Goal: Information Seeking & Learning: Check status

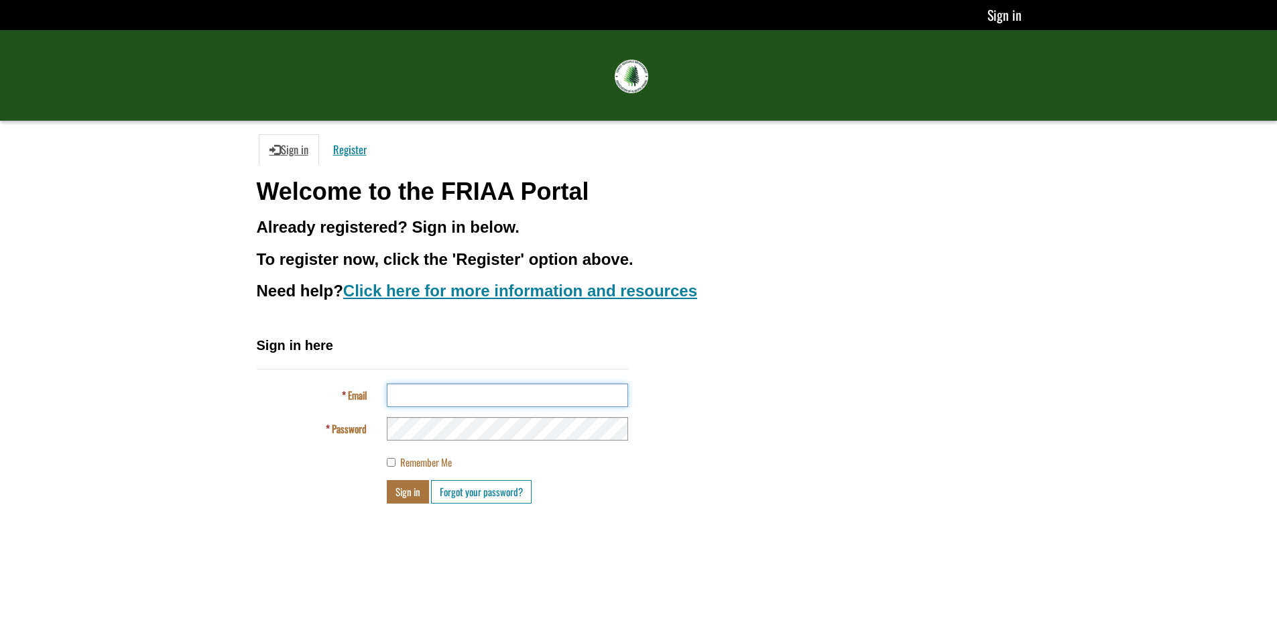
click at [586, 395] on input "Email" at bounding box center [507, 394] width 241 height 23
type input "**********"
click at [387, 480] on button "Sign in" at bounding box center [408, 491] width 42 height 23
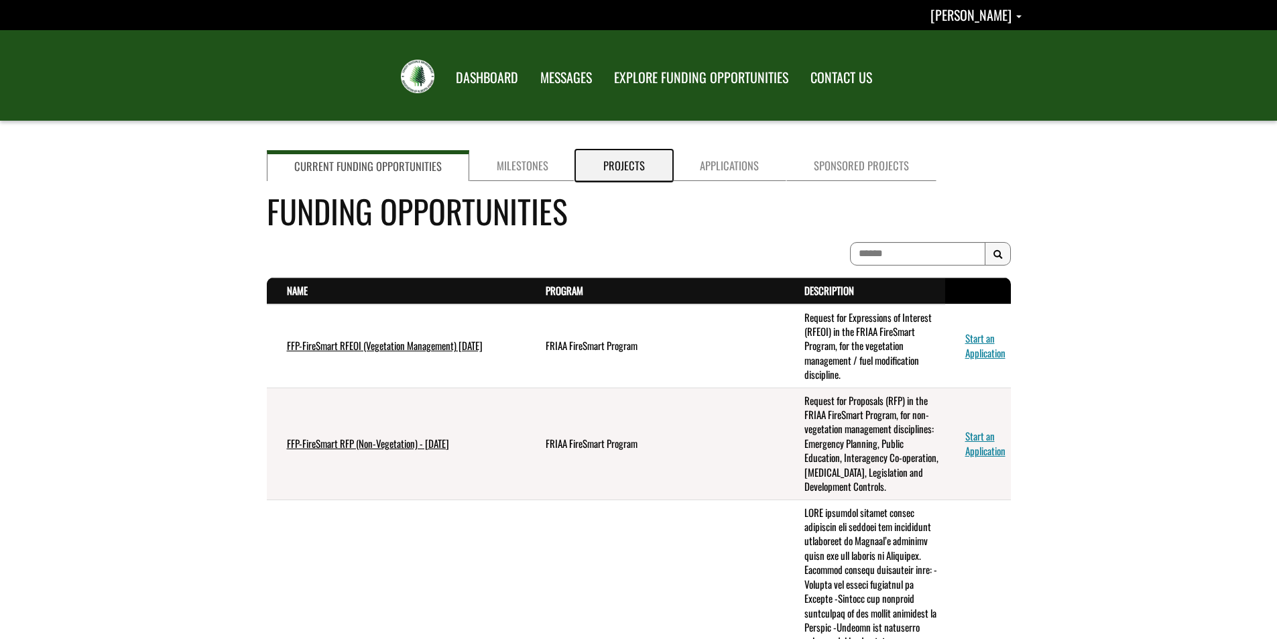
click at [618, 161] on link "Projects" at bounding box center [624, 165] width 96 height 31
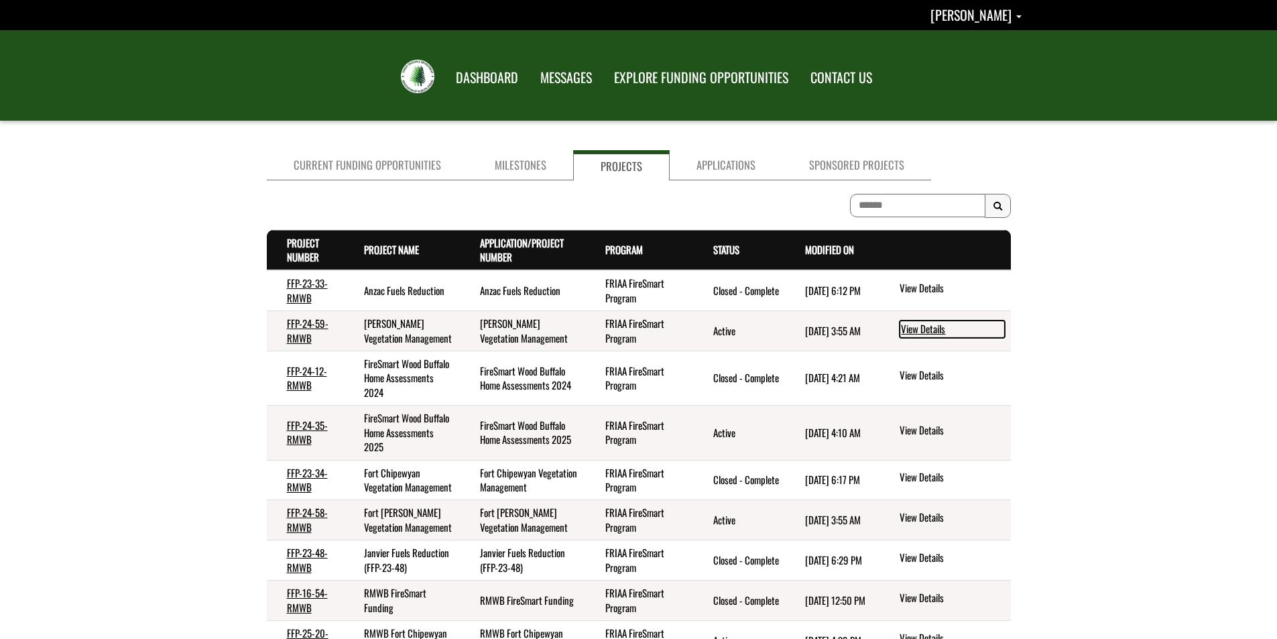
click at [935, 329] on link "View Details" at bounding box center [951, 328] width 105 height 17
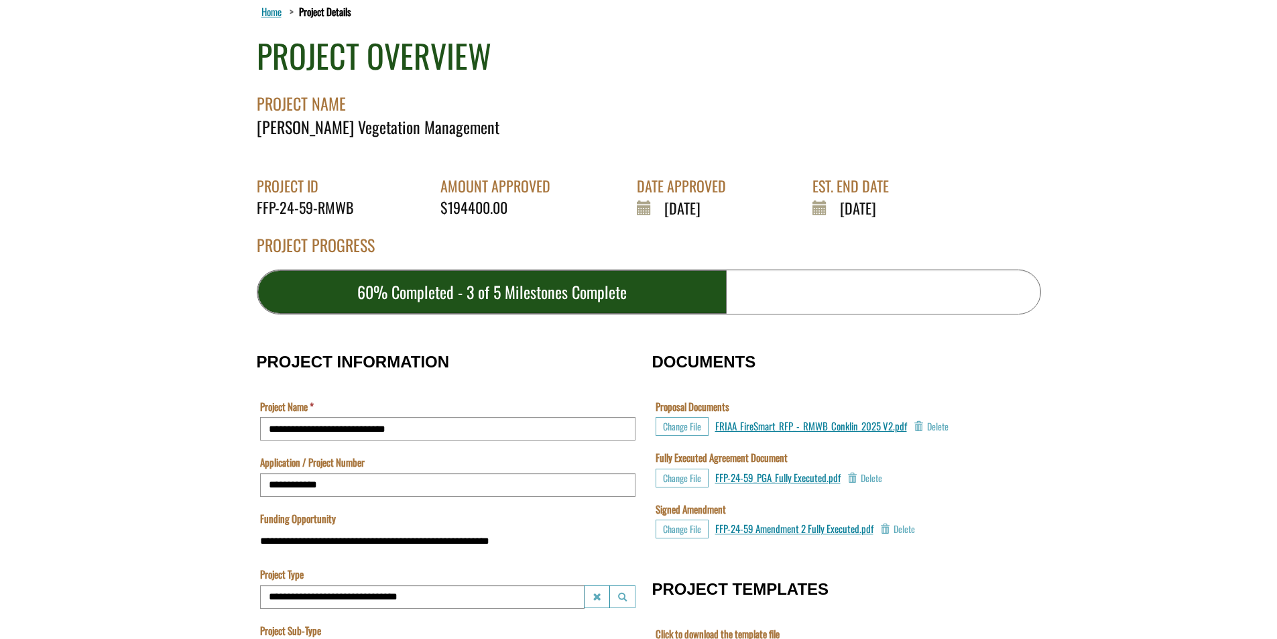
scroll to position [134, 0]
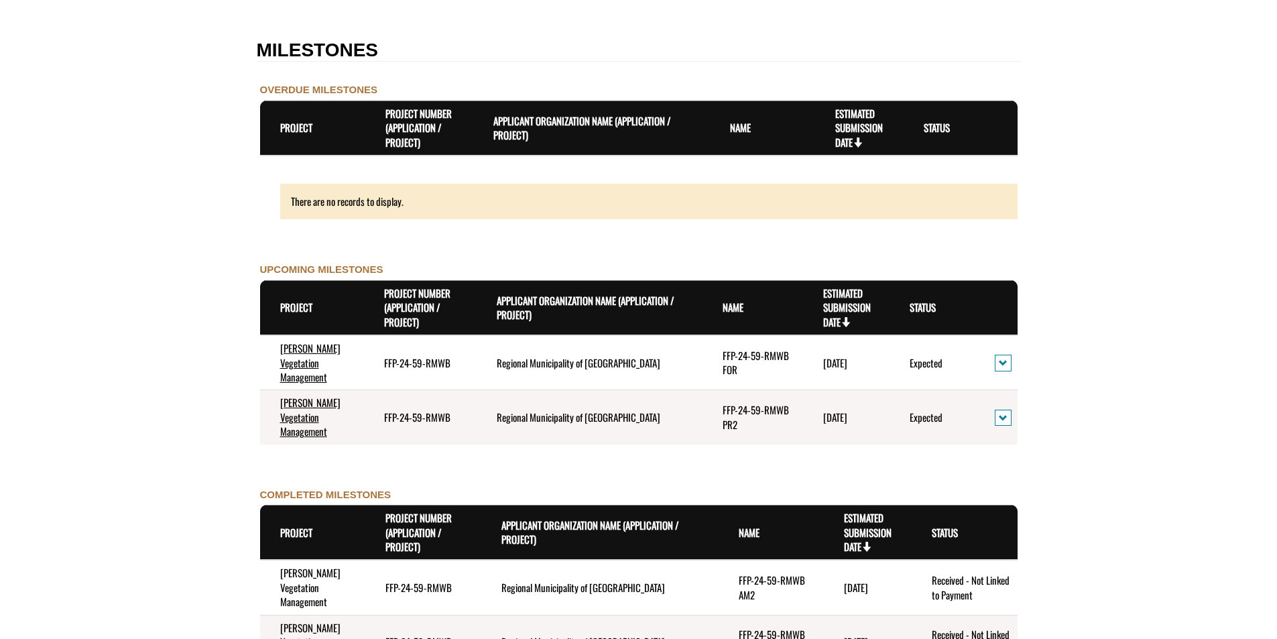
scroll to position [1407, 0]
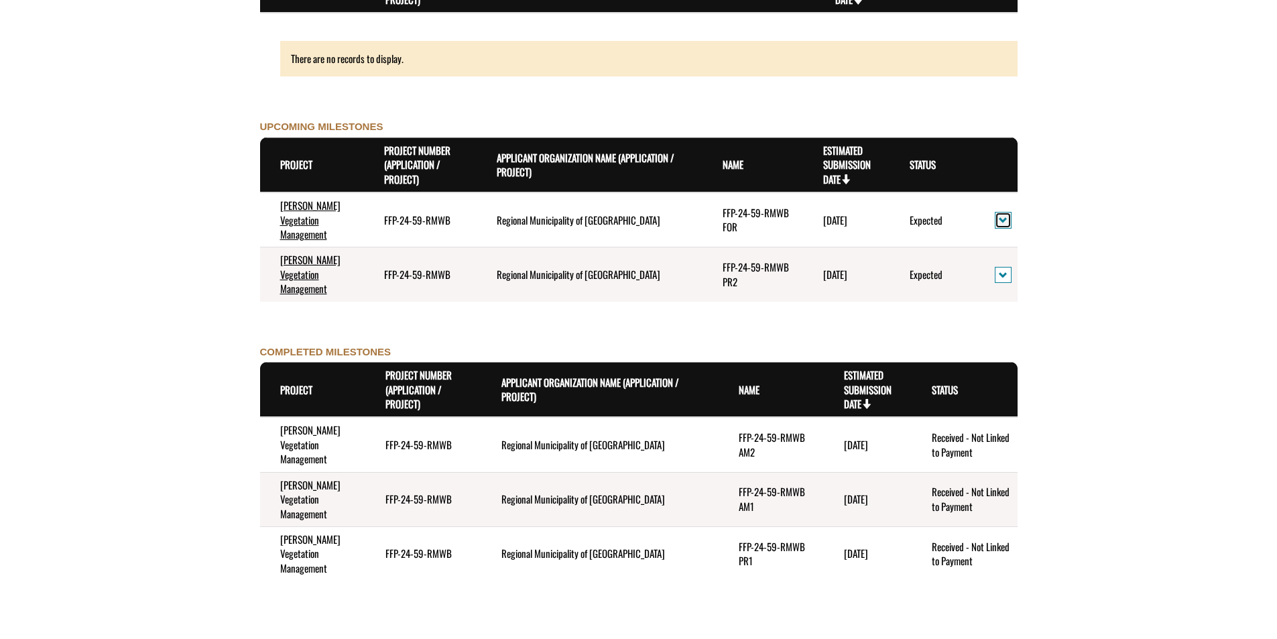
click at [1004, 215] on span "action menu" at bounding box center [1002, 220] width 9 height 10
click at [1033, 237] on link "View Details" at bounding box center [1049, 235] width 104 height 18
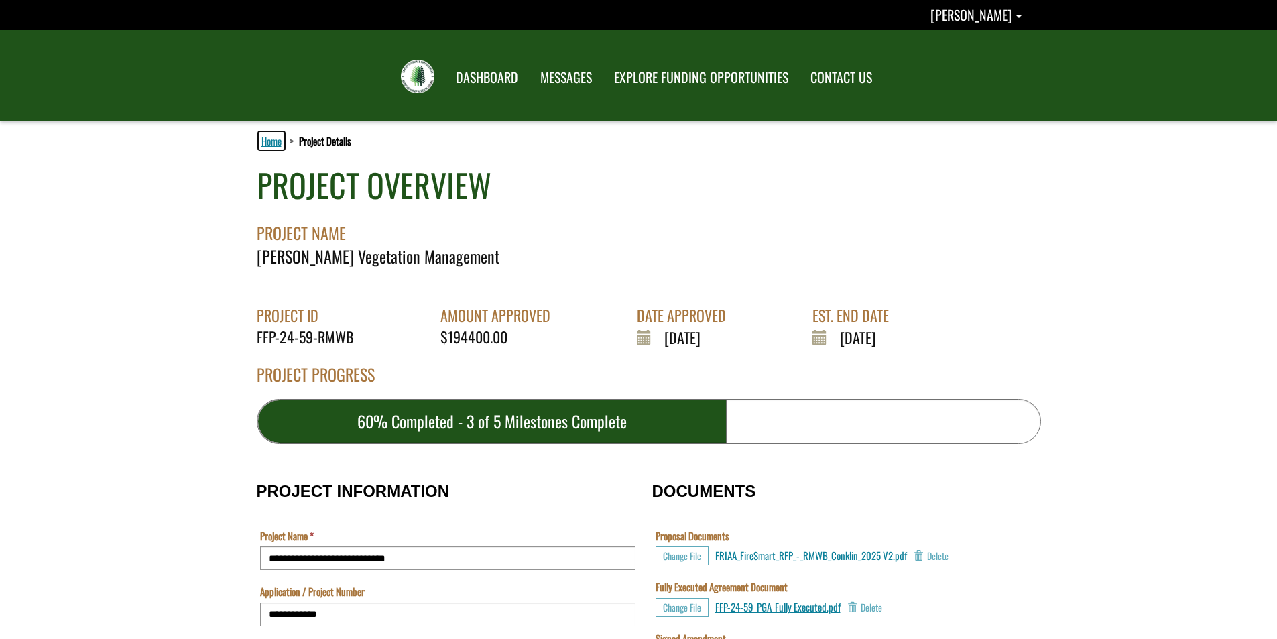
click at [274, 144] on link "Home" at bounding box center [271, 140] width 25 height 17
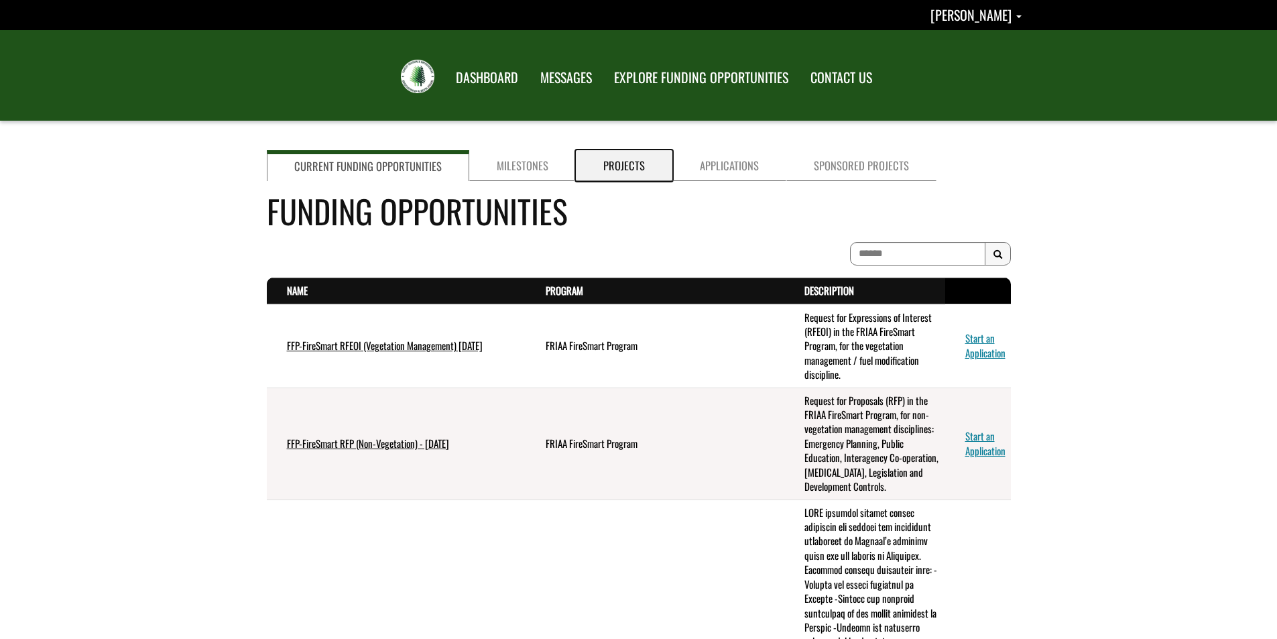
click at [619, 163] on link "Projects" at bounding box center [624, 165] width 96 height 31
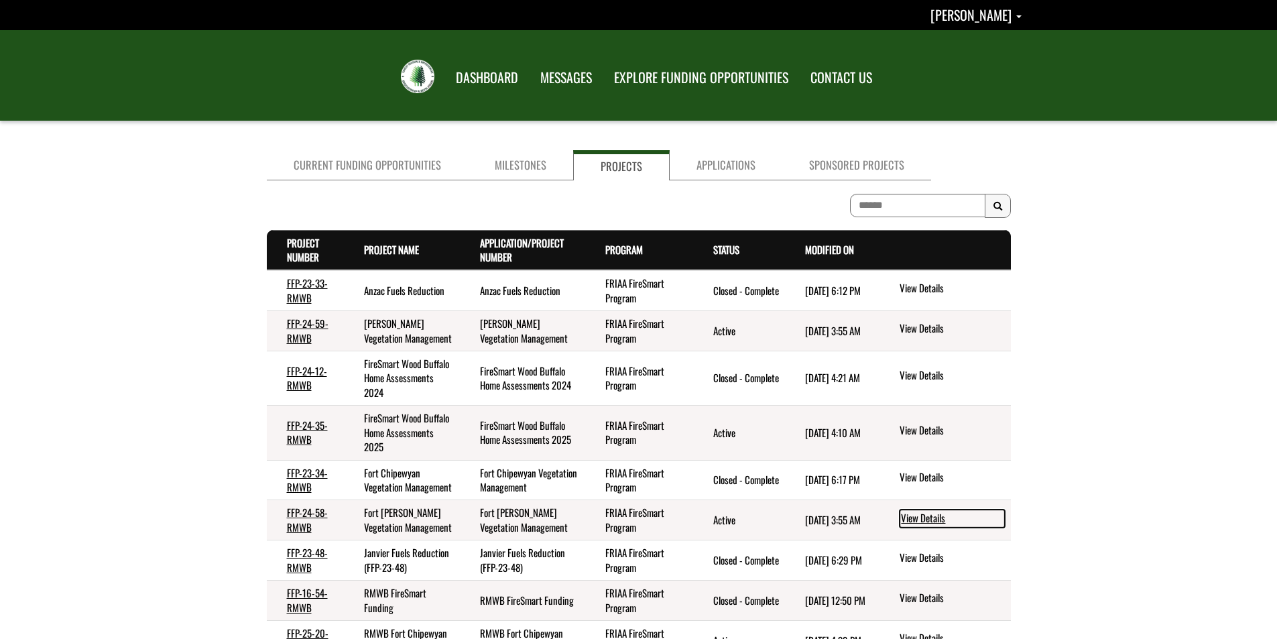
click at [911, 527] on link "View Details" at bounding box center [951, 517] width 105 height 17
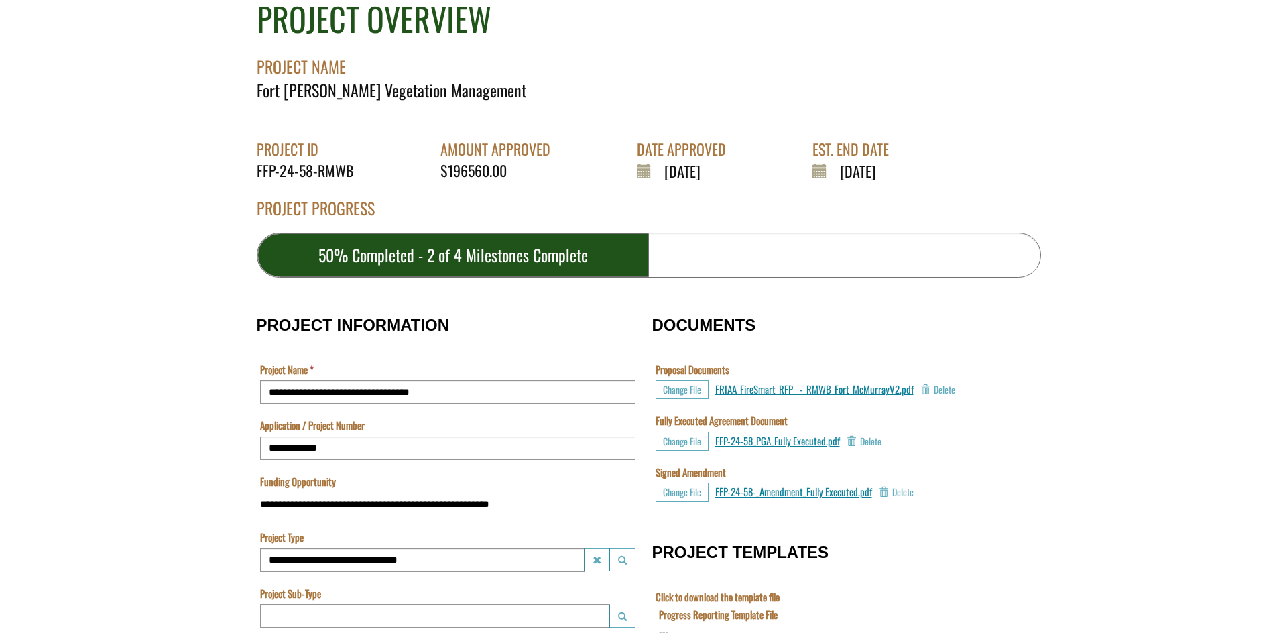
scroll to position [134, 0]
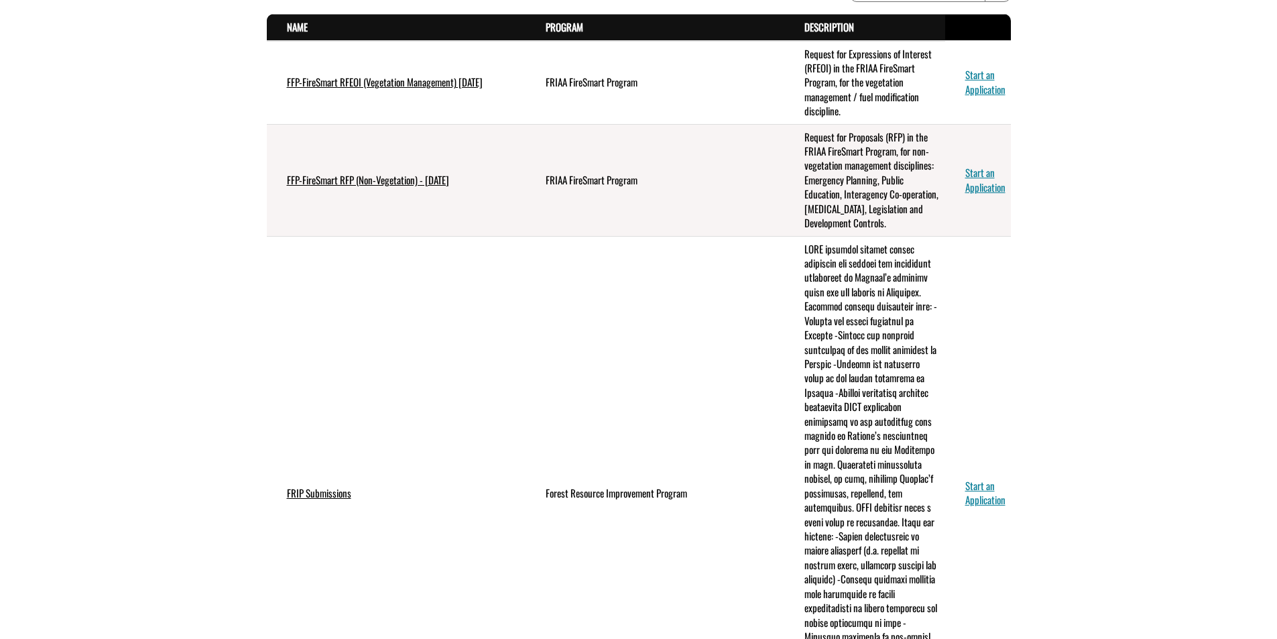
scroll to position [67, 0]
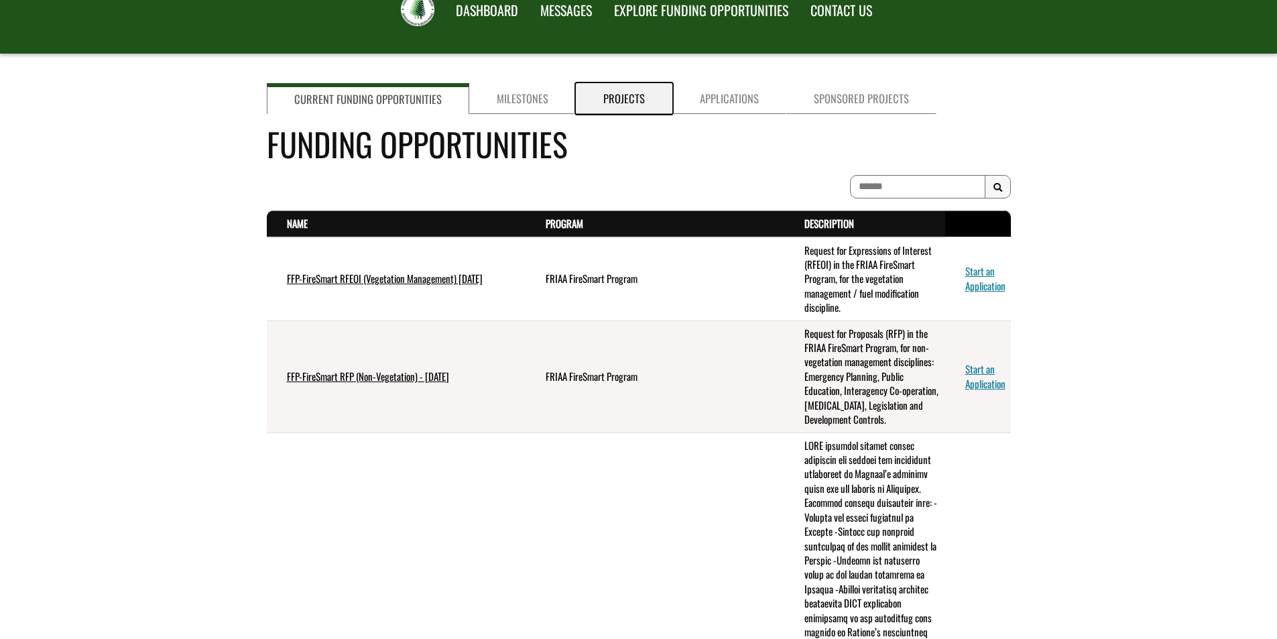
click at [599, 96] on link "Projects" at bounding box center [624, 98] width 96 height 31
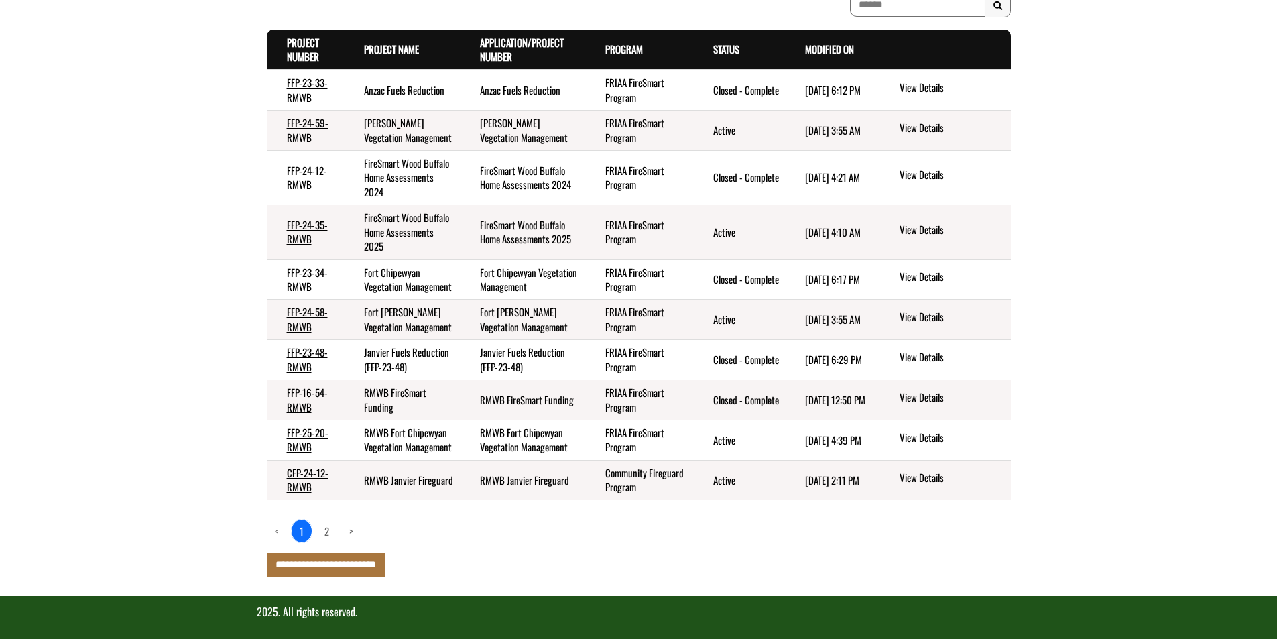
scroll to position [201, 0]
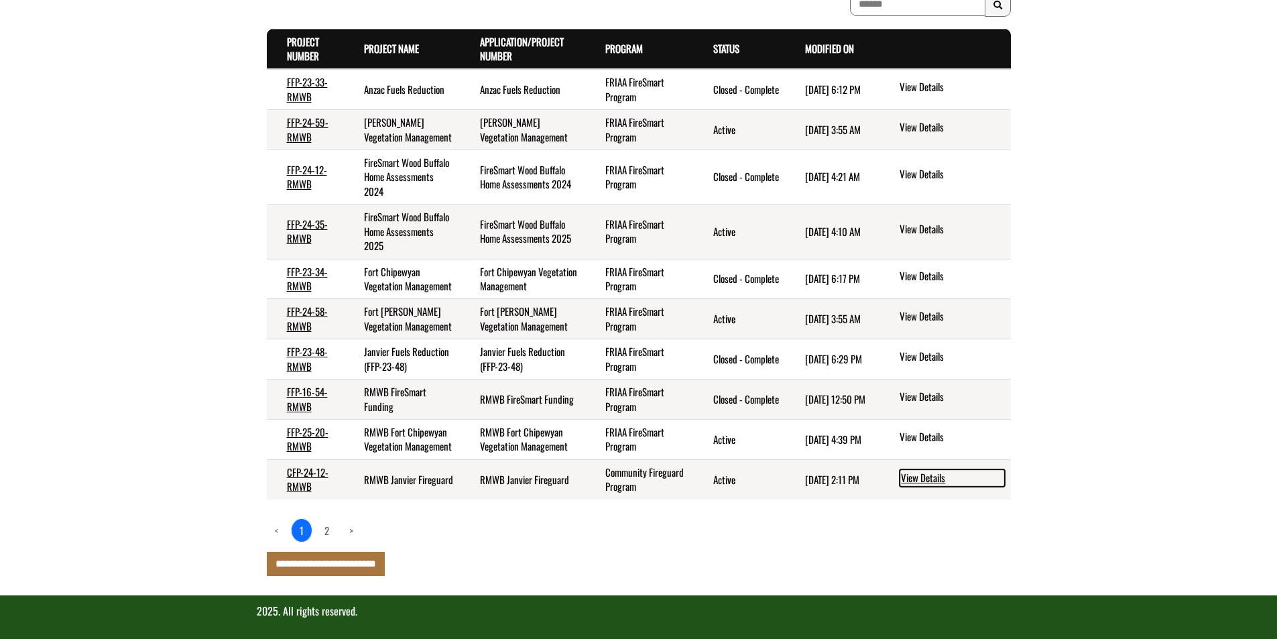
click at [907, 486] on link "View Details" at bounding box center [951, 477] width 105 height 17
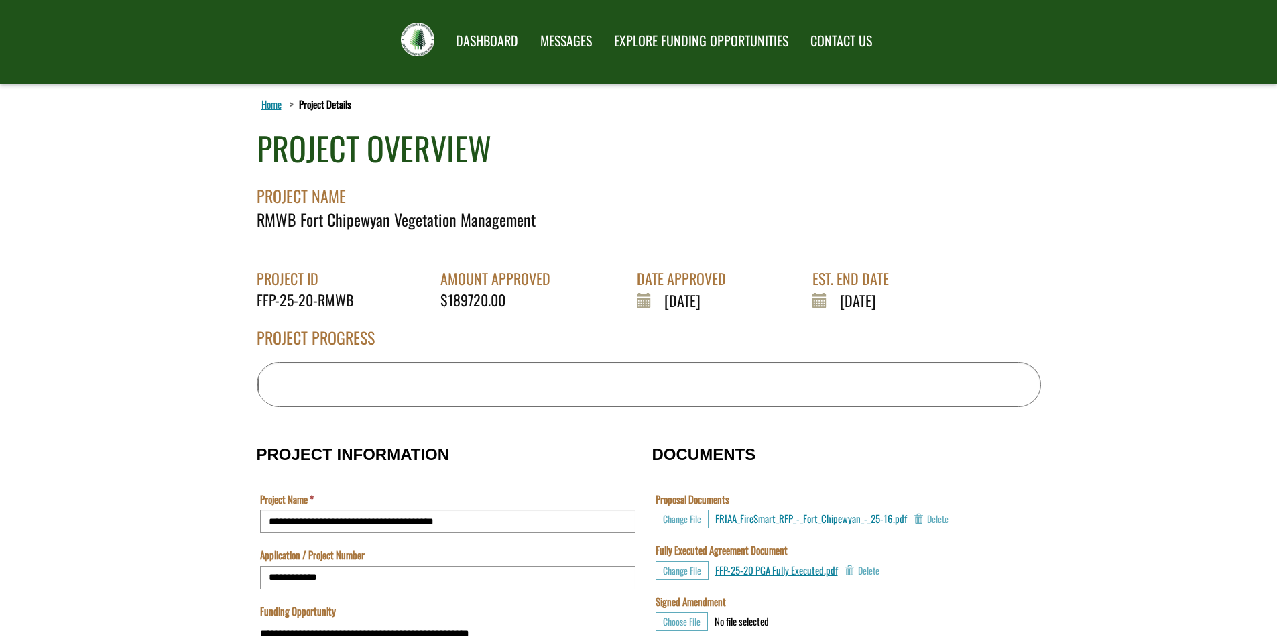
scroll to position [67, 0]
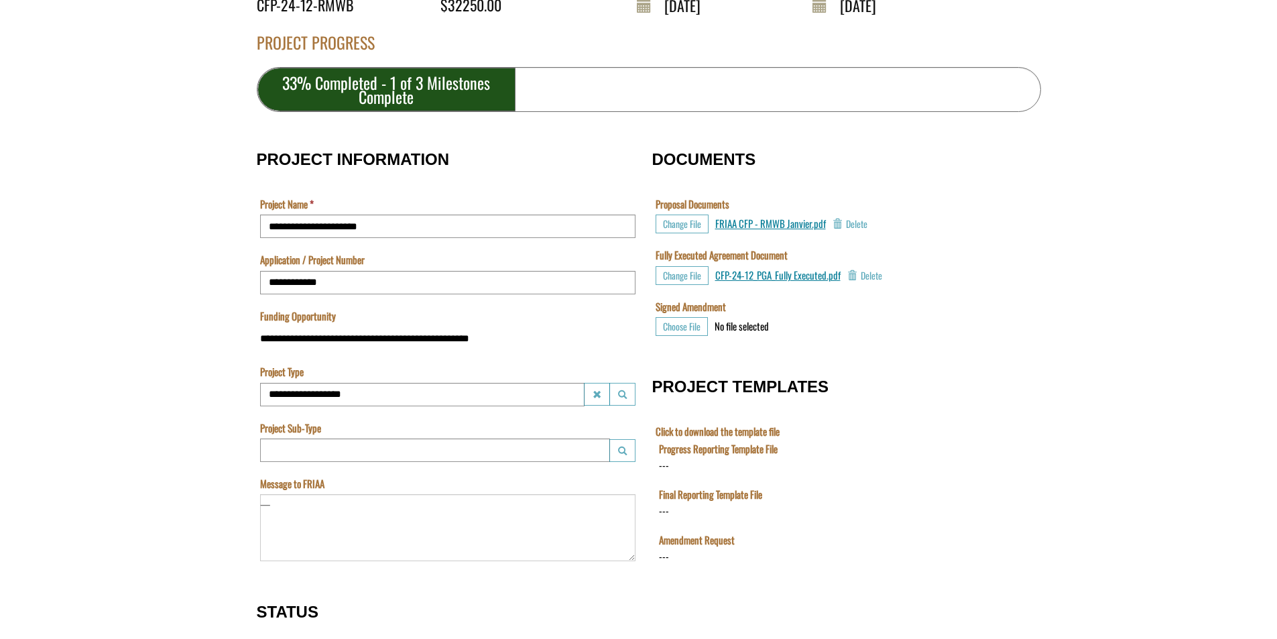
scroll to position [308, 0]
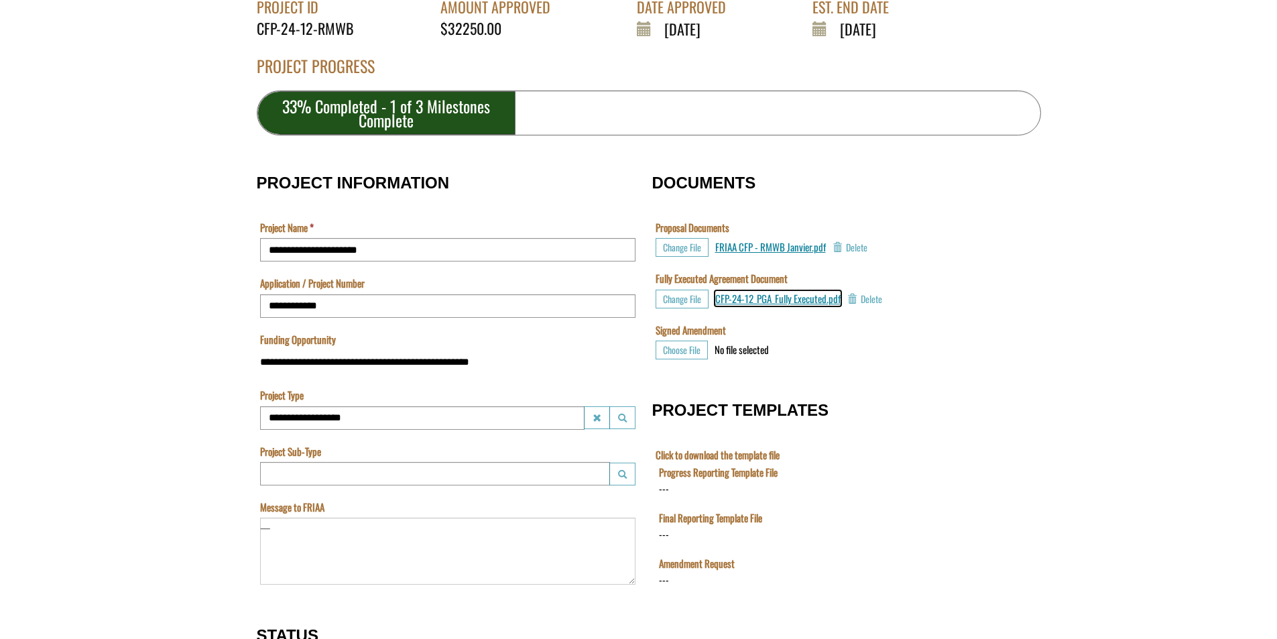
click at [791, 302] on span "CFP-24-12_PGA_Fully Executed.pdf" at bounding box center [777, 298] width 125 height 15
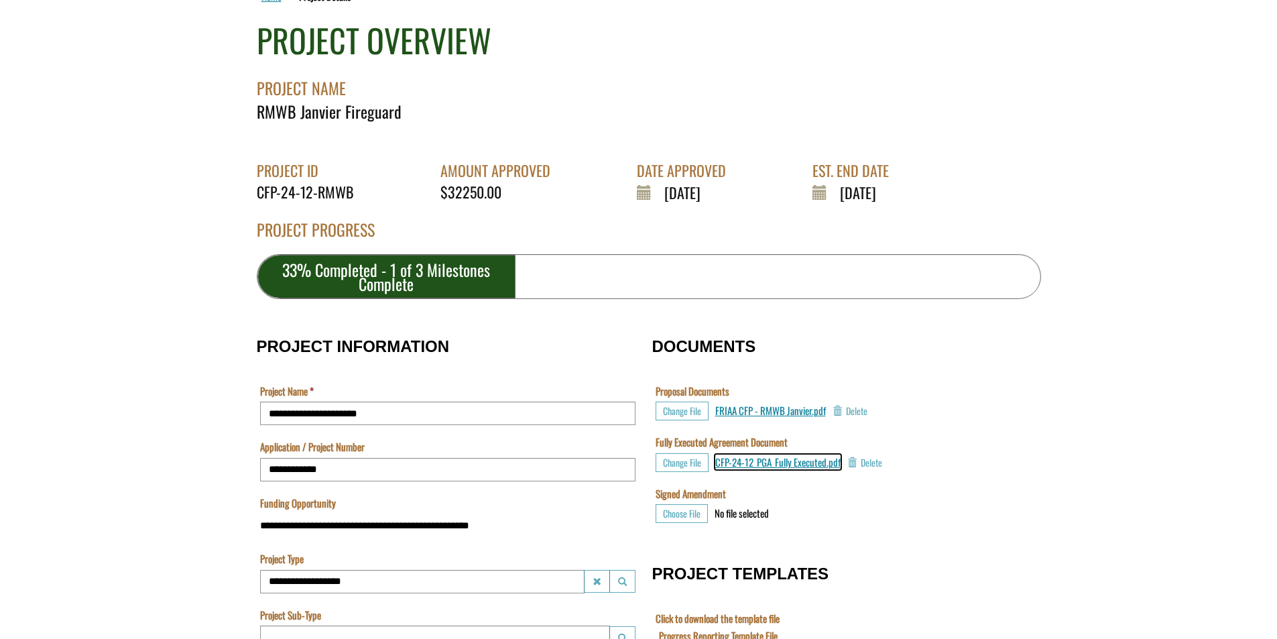
scroll to position [0, 0]
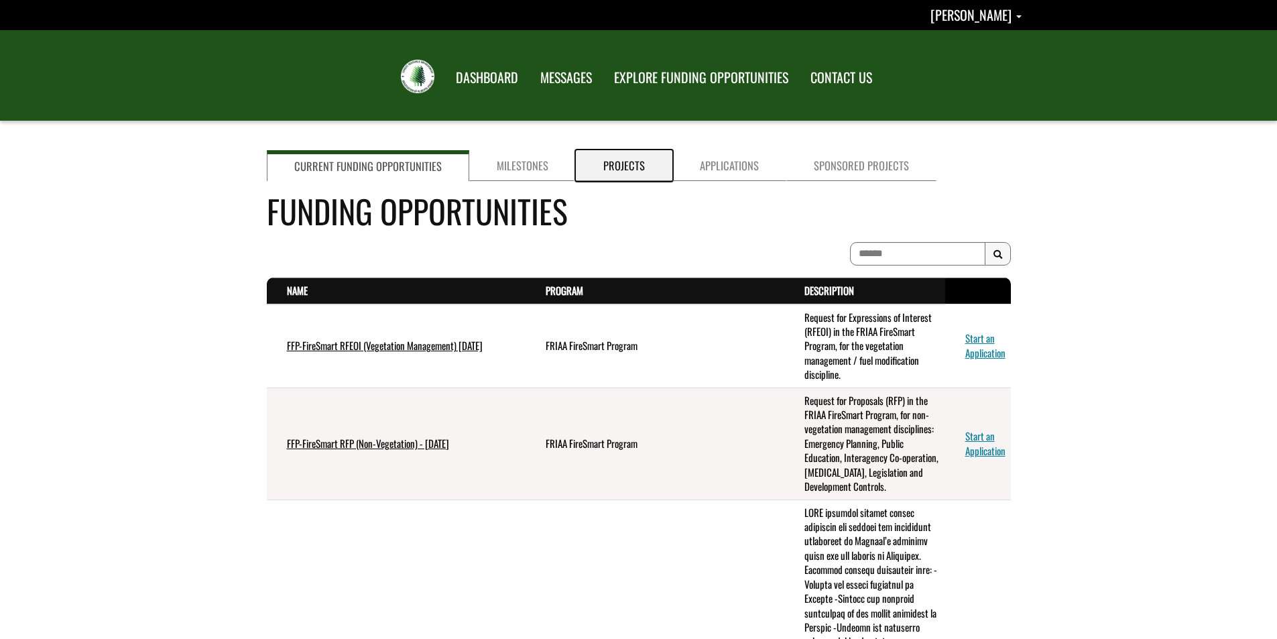
click at [621, 167] on link "Projects" at bounding box center [624, 165] width 96 height 31
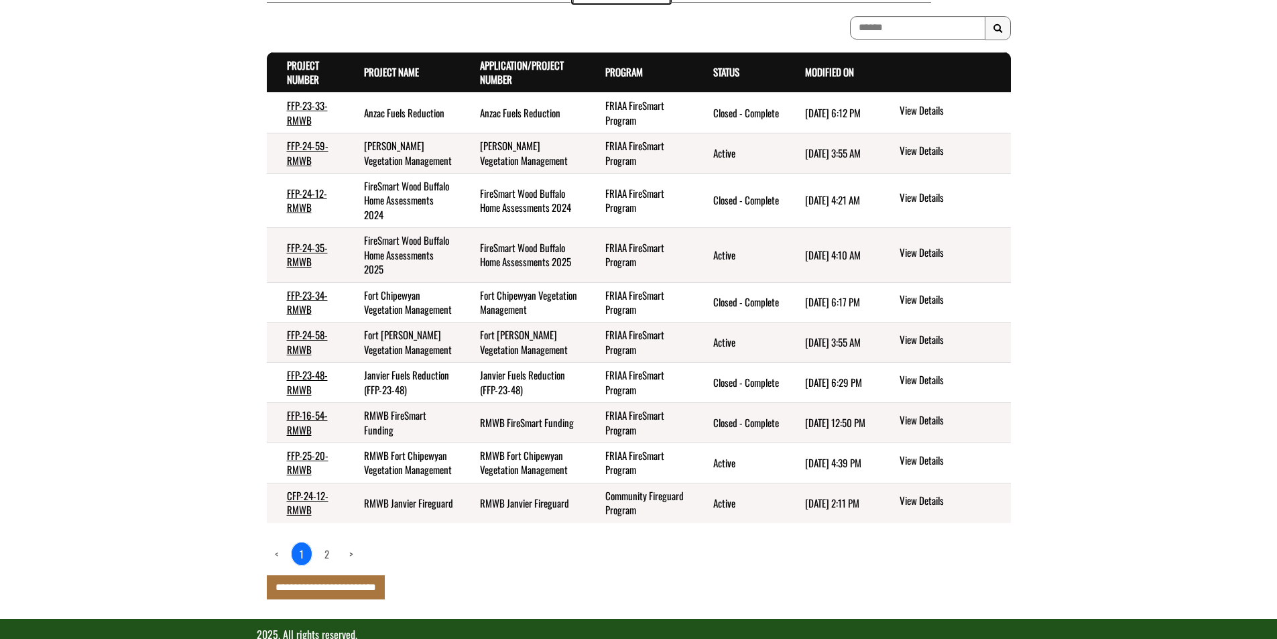
scroll to position [201, 0]
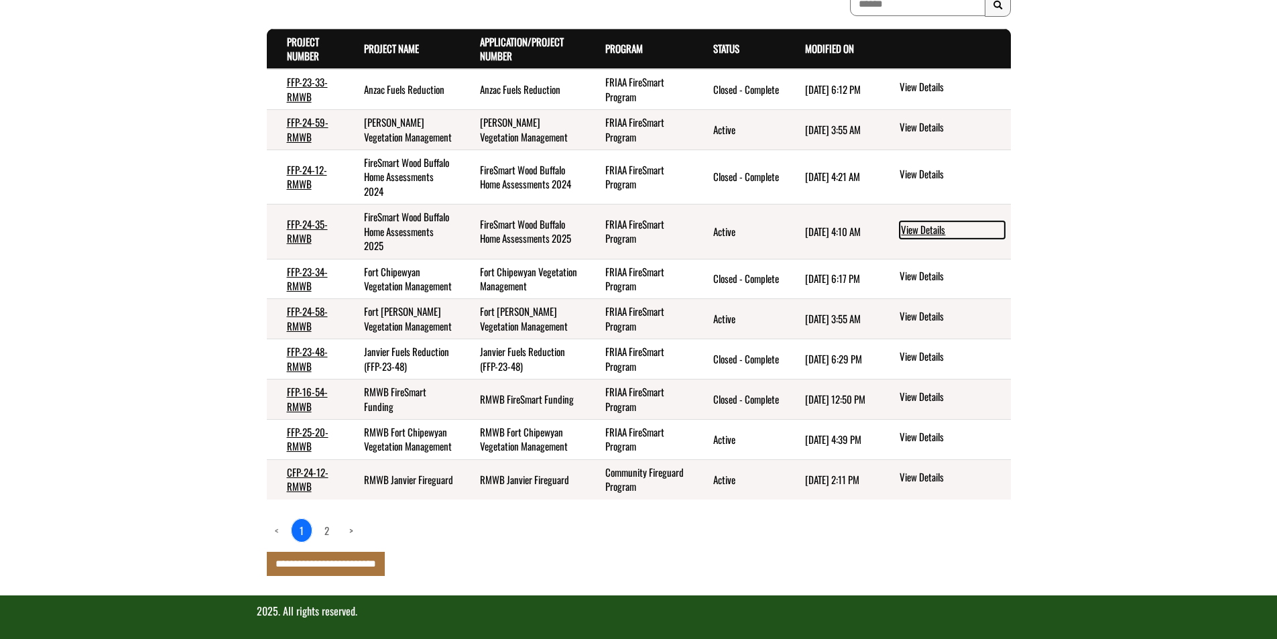
click at [915, 233] on link "View Details" at bounding box center [951, 229] width 105 height 17
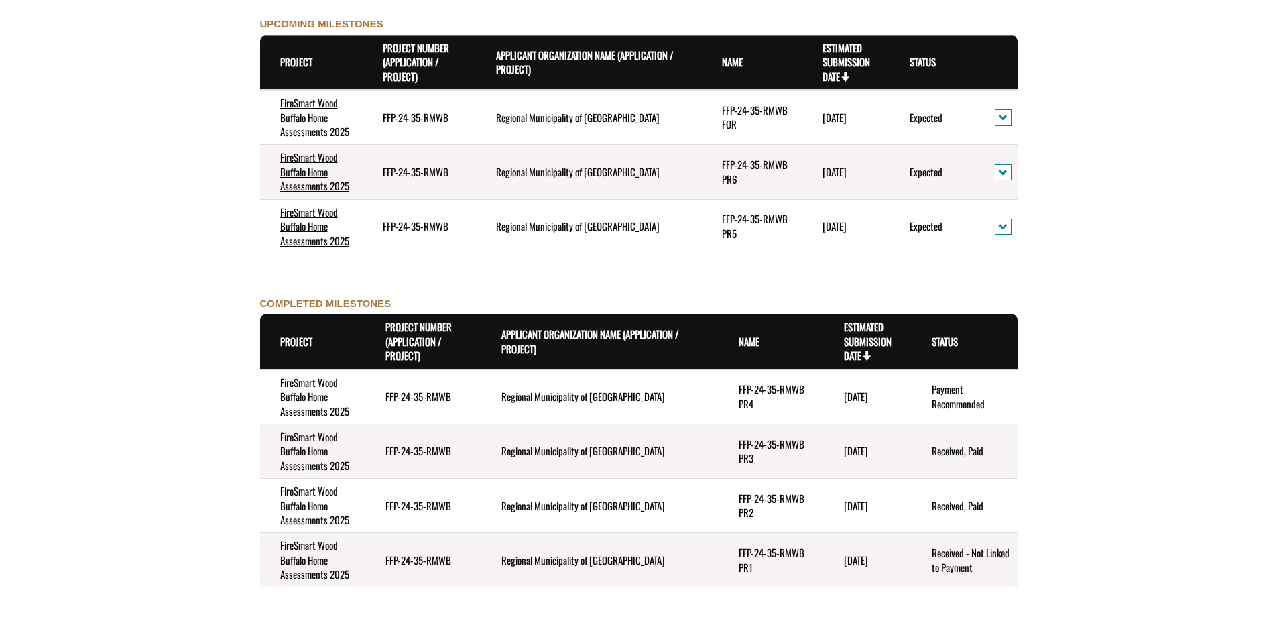
scroll to position [1541, 0]
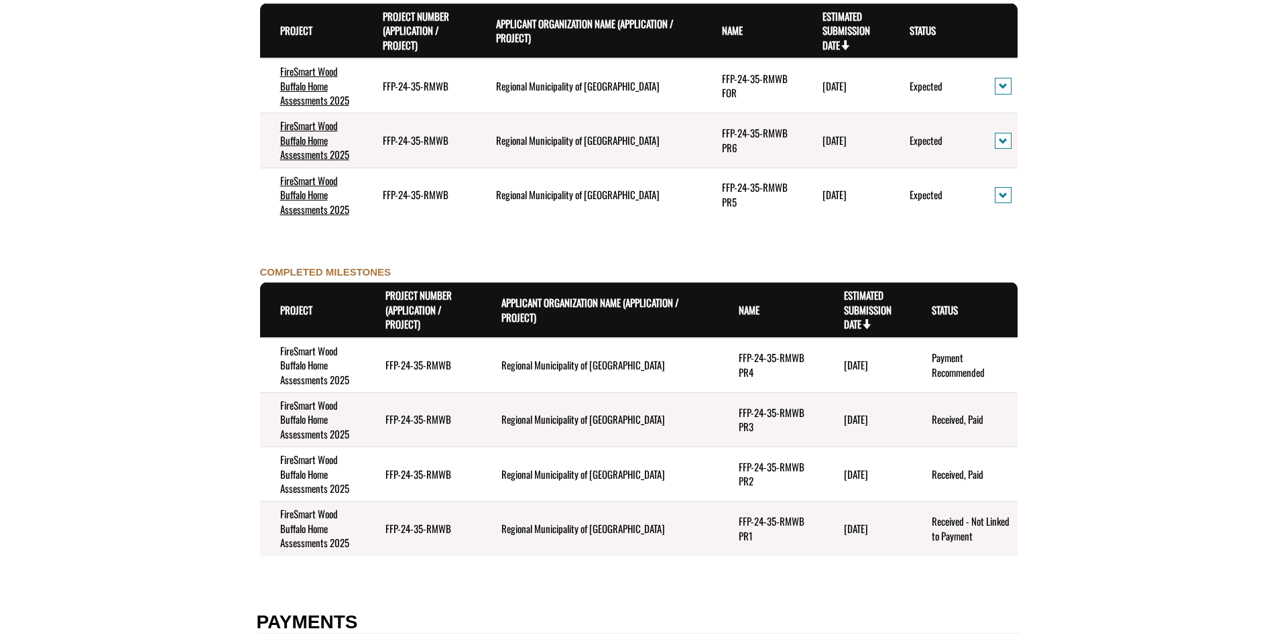
click at [552, 528] on td "Regional Municipality of [GEOGRAPHIC_DATA]" at bounding box center [599, 528] width 237 height 54
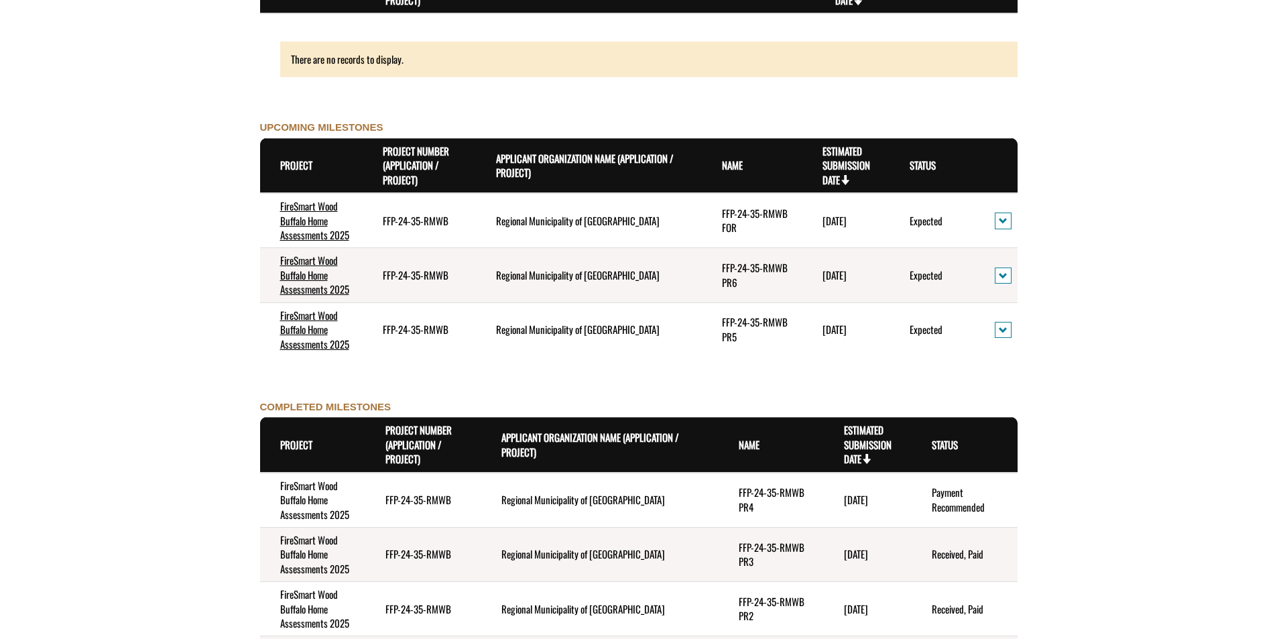
scroll to position [1407, 0]
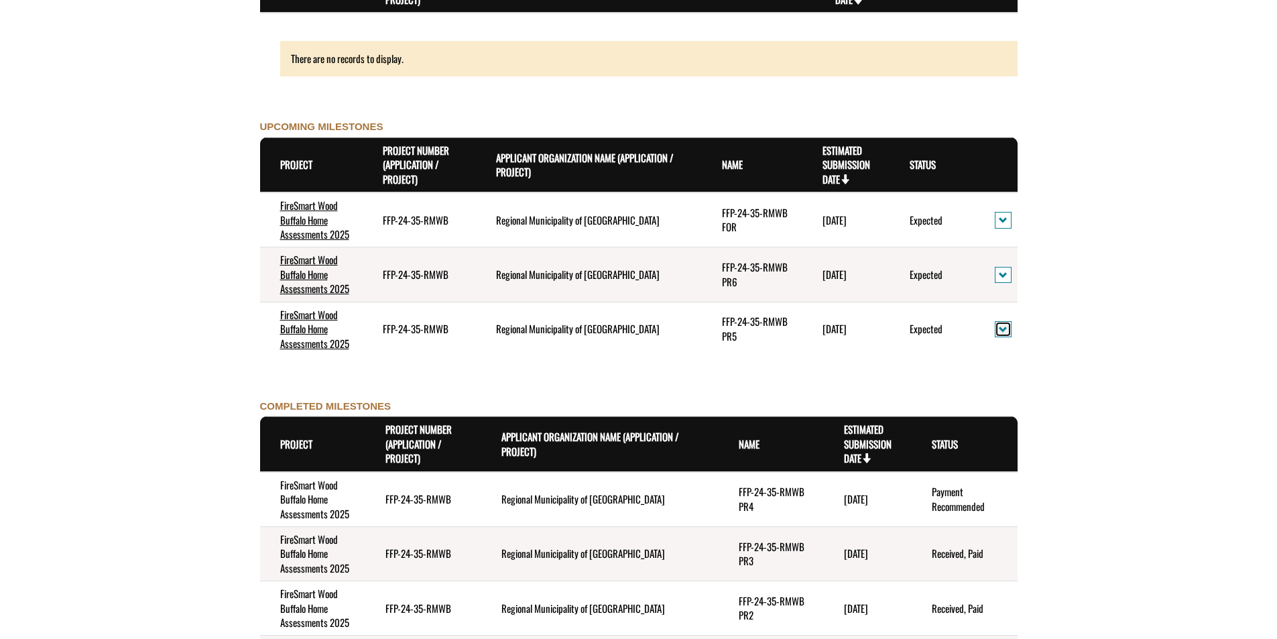
click at [1005, 330] on span "action menu" at bounding box center [1002, 329] width 9 height 10
click at [1104, 294] on form "**********" at bounding box center [638, 78] width 1277 height 2731
click at [1004, 331] on span "action menu" at bounding box center [1002, 329] width 9 height 10
click at [1033, 349] on link "View Details" at bounding box center [1049, 351] width 104 height 18
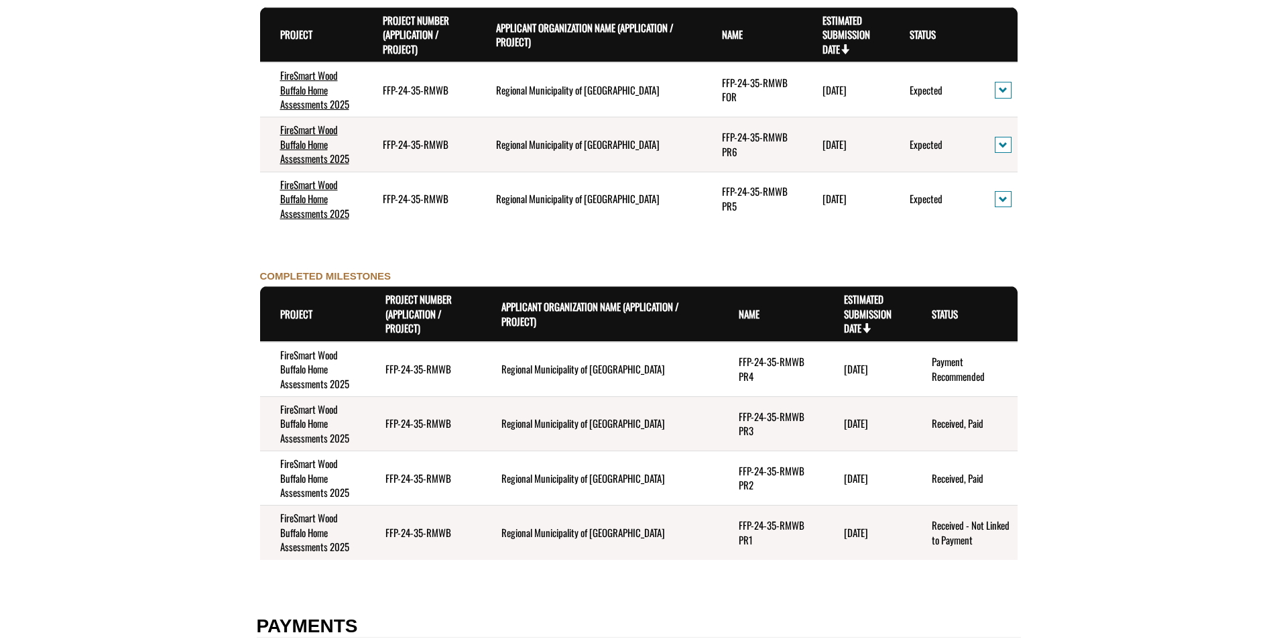
scroll to position [1665, 0]
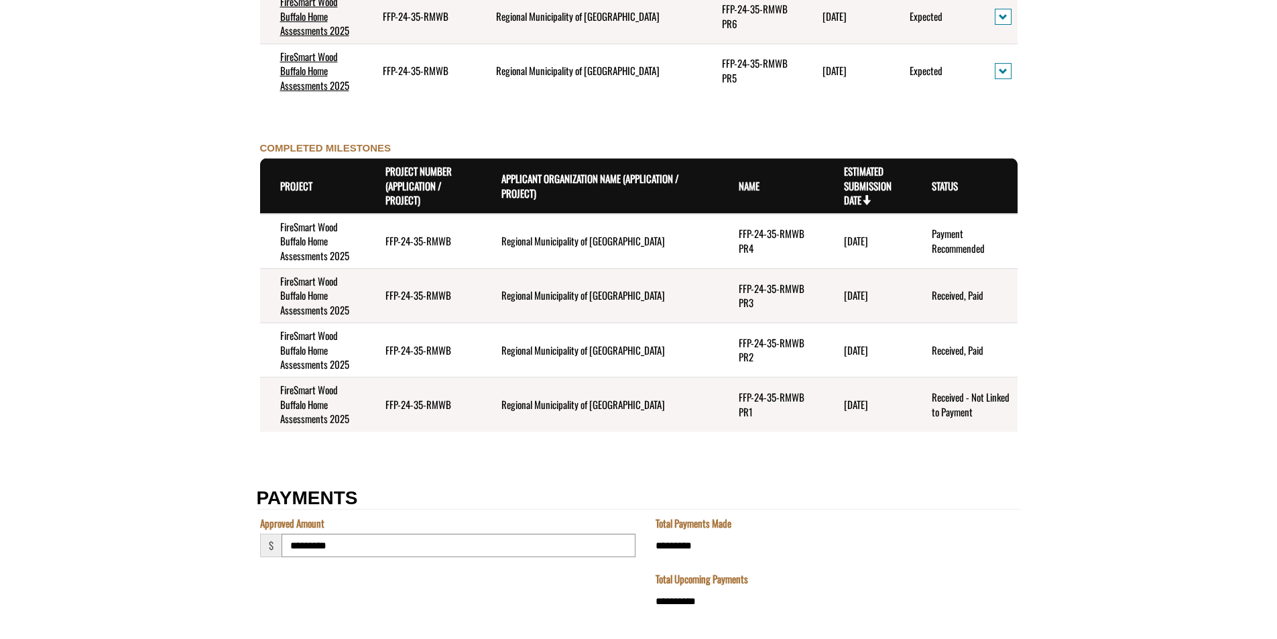
click at [879, 380] on td "4/30/2025" at bounding box center [868, 404] width 88 height 54
click at [835, 403] on td "4/30/2025" at bounding box center [868, 404] width 88 height 54
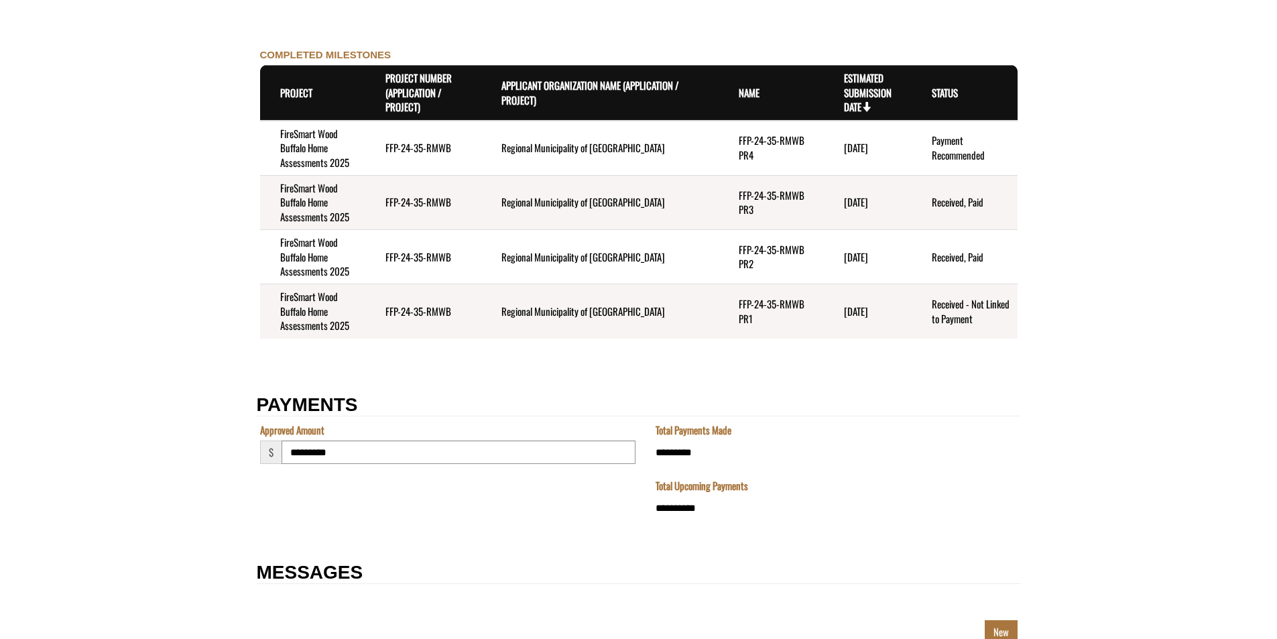
scroll to position [1744, 0]
